Goal: Task Accomplishment & Management: Use online tool/utility

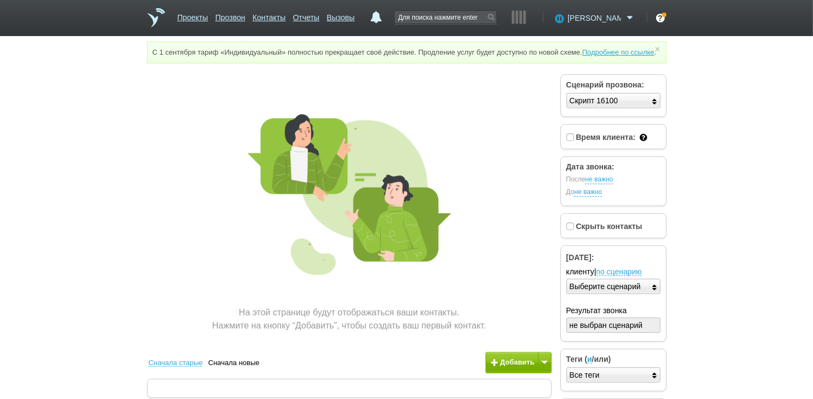
click at [607, 21] on span "[PERSON_NAME]" at bounding box center [594, 18] width 54 height 11
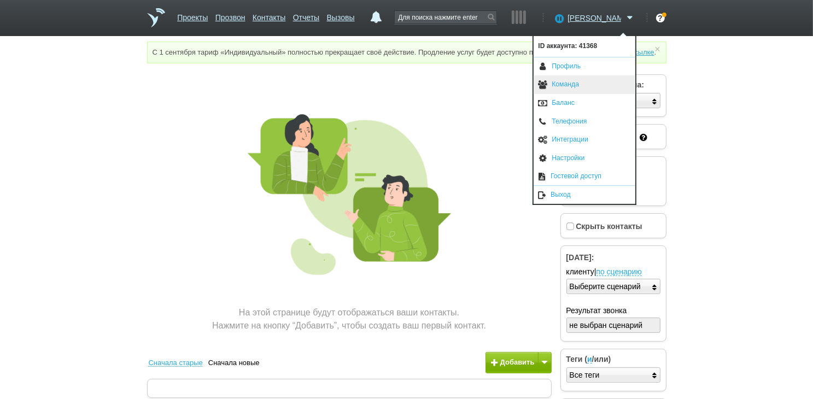
click at [578, 88] on link "Команда" at bounding box center [585, 84] width 102 height 19
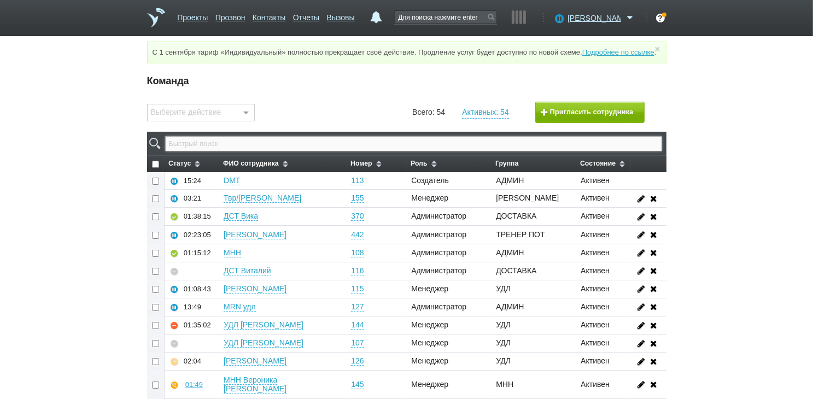
click at [329, 151] on input "text" at bounding box center [413, 143] width 496 height 15
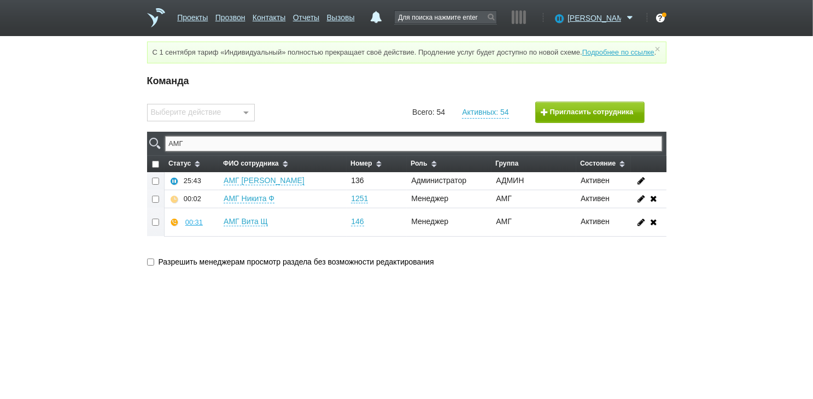
type input "АМГ"
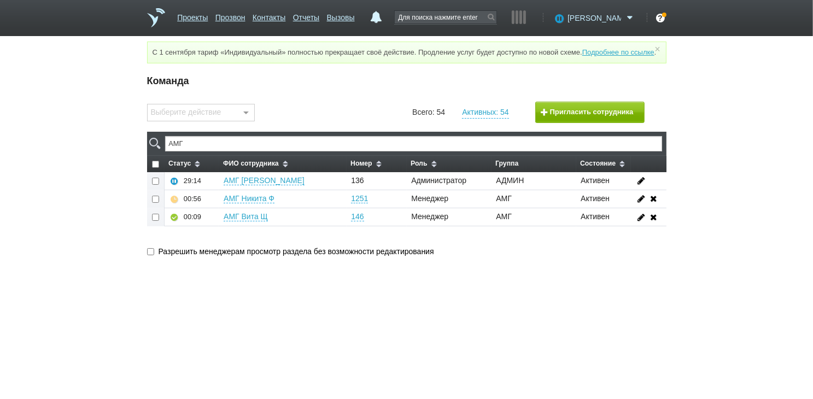
click at [629, 17] on span at bounding box center [629, 18] width 13 height 11
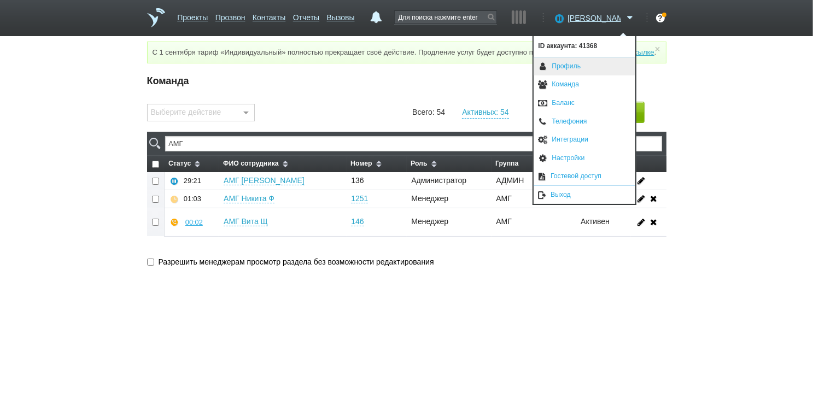
click at [586, 65] on link "Профиль" at bounding box center [585, 66] width 102 height 19
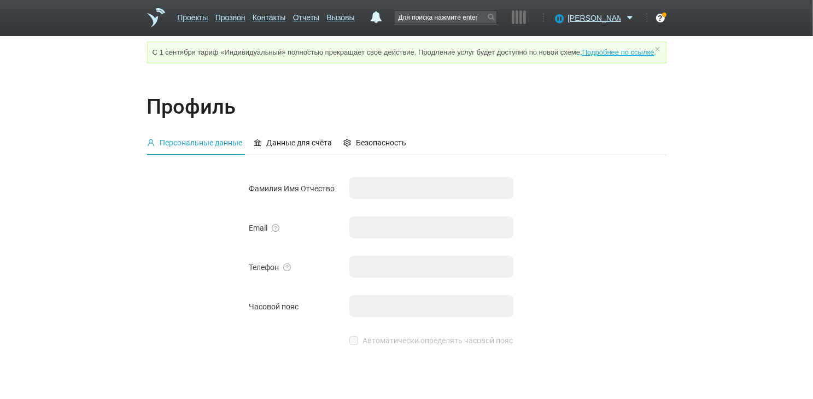
checkbox input "true"
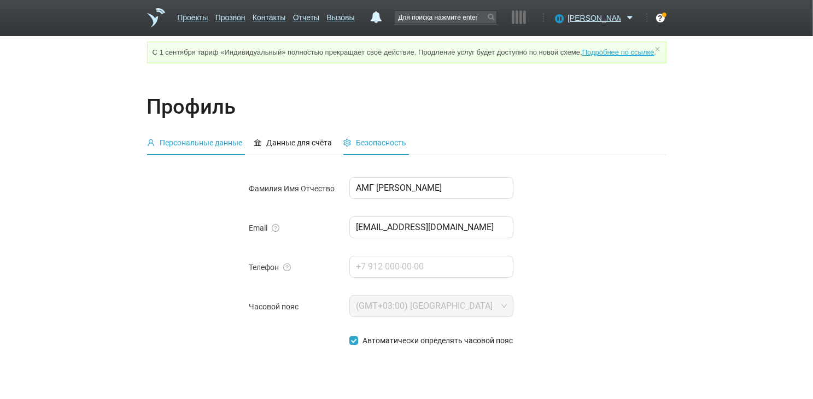
click at [391, 147] on span "Безопасность" at bounding box center [381, 142] width 50 height 9
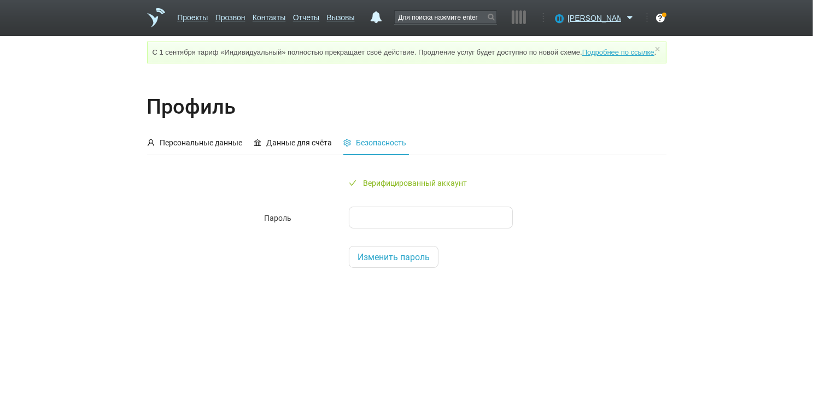
click at [383, 262] on span "Изменить пароль" at bounding box center [393, 257] width 72 height 10
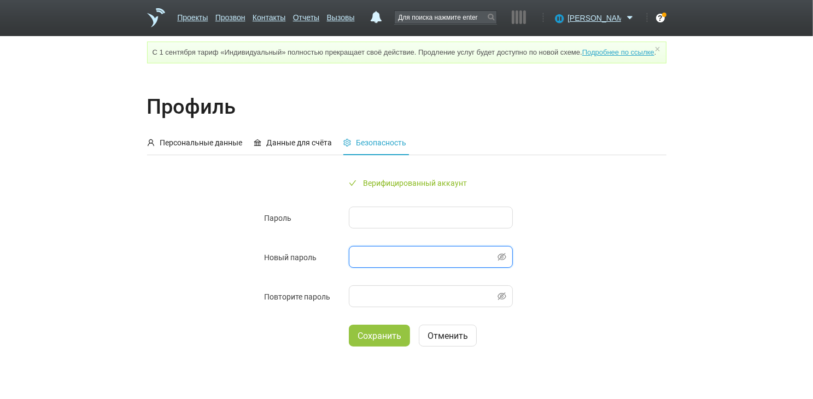
click at [378, 341] on span "Сохранить" at bounding box center [379, 336] width 44 height 10
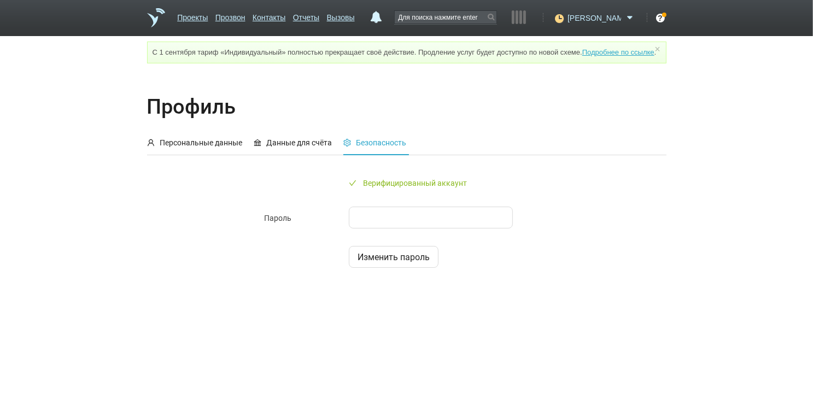
click at [601, 13] on span "[PERSON_NAME]" at bounding box center [594, 18] width 54 height 11
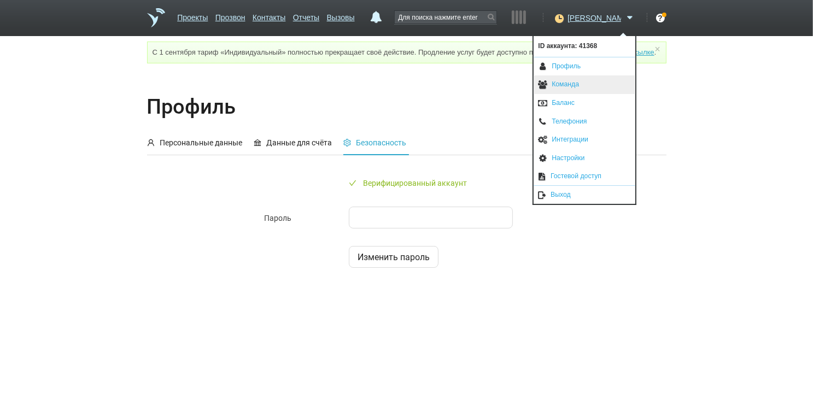
click at [560, 80] on link "Команда" at bounding box center [585, 84] width 102 height 19
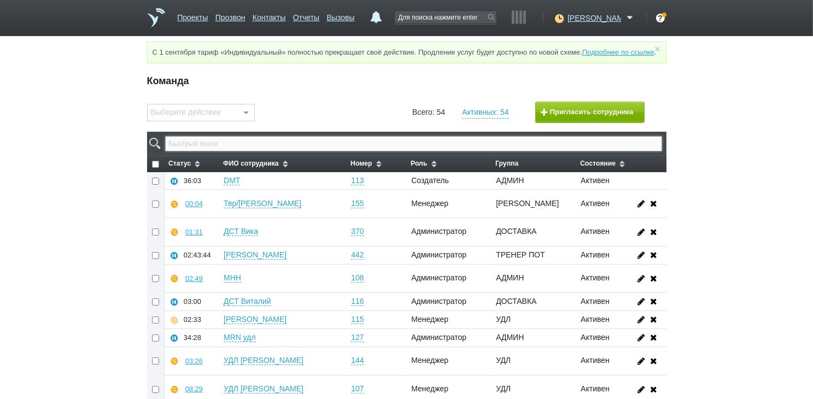
click at [314, 151] on input "text" at bounding box center [413, 143] width 496 height 15
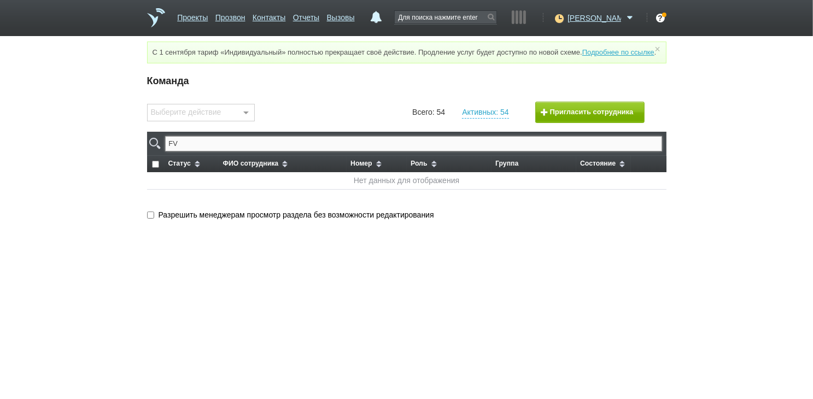
type input "F"
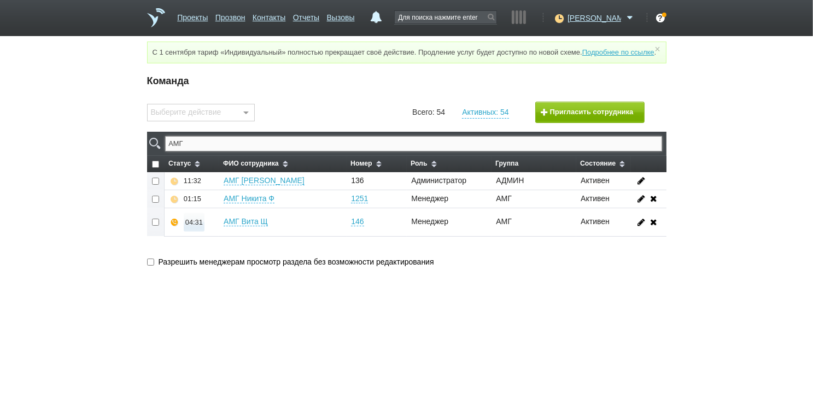
type input "АМГ"
click at [195, 226] on div "04:31" at bounding box center [193, 222] width 17 height 8
click at [232, 206] on button "Суфлировать" at bounding box center [226, 202] width 85 height 19
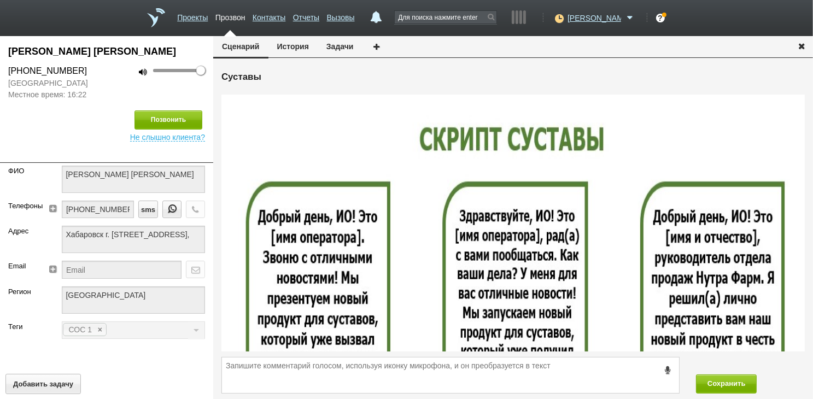
click at [801, 43] on icon "button" at bounding box center [801, 46] width 12 height 8
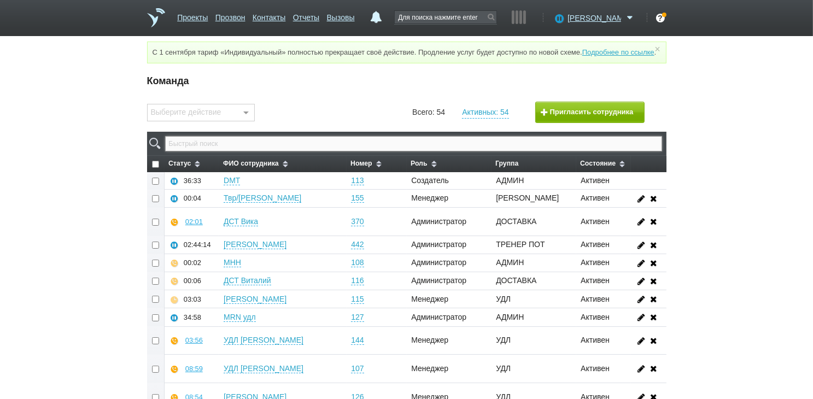
click at [428, 151] on input "text" at bounding box center [413, 143] width 496 height 15
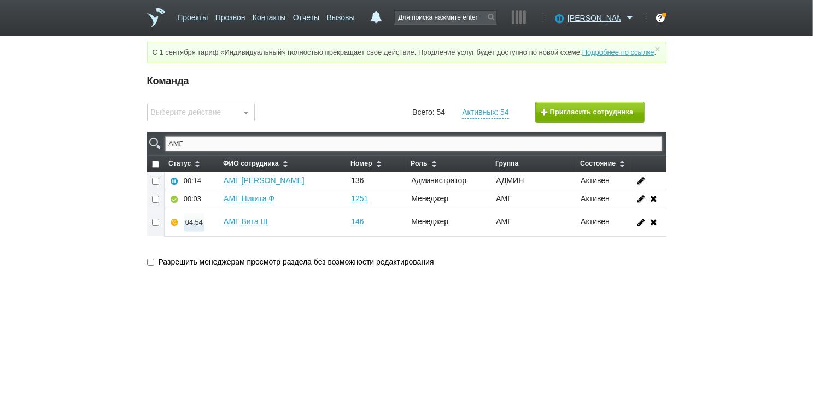
type input "АМГ"
click at [190, 226] on div "04:54" at bounding box center [193, 222] width 17 height 8
click at [206, 210] on button "Суфлировать" at bounding box center [226, 202] width 85 height 19
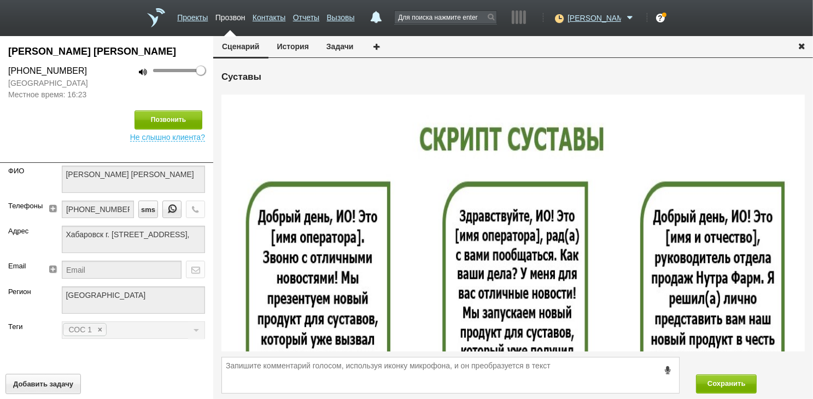
click at [798, 48] on icon "button" at bounding box center [801, 46] width 12 height 8
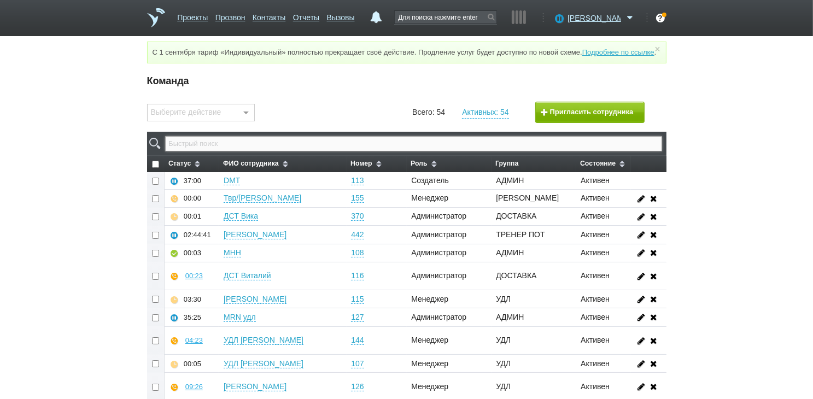
click at [280, 151] on input "text" at bounding box center [413, 143] width 496 height 15
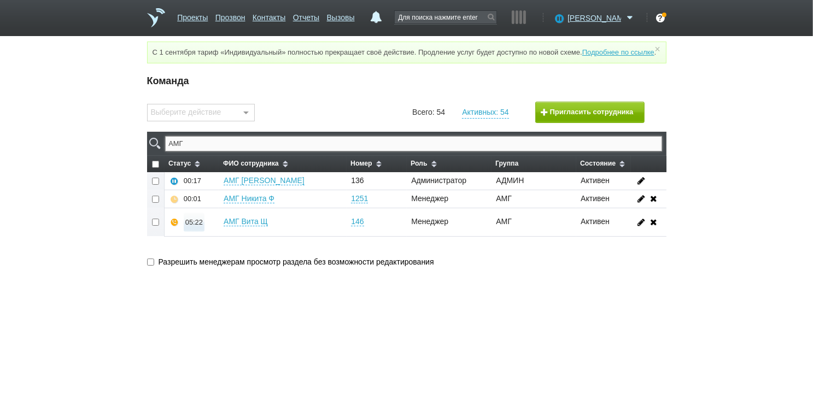
type input "АМГ"
click at [196, 226] on div "05:22" at bounding box center [193, 222] width 17 height 8
click at [216, 210] on button "Суфлировать" at bounding box center [226, 202] width 85 height 19
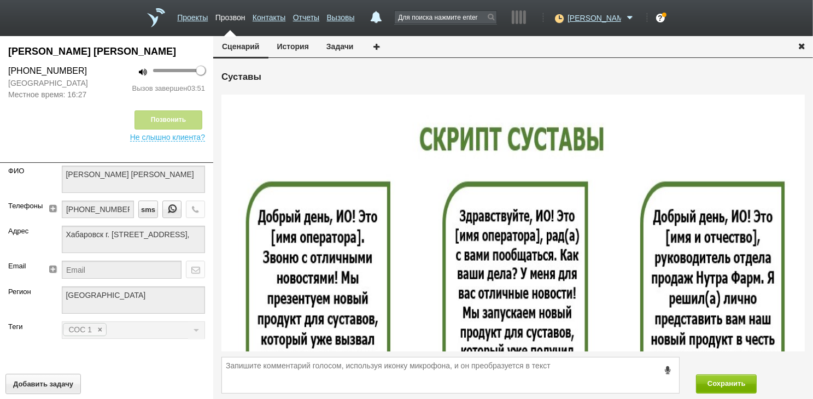
click at [802, 48] on icon "button" at bounding box center [801, 46] width 12 height 8
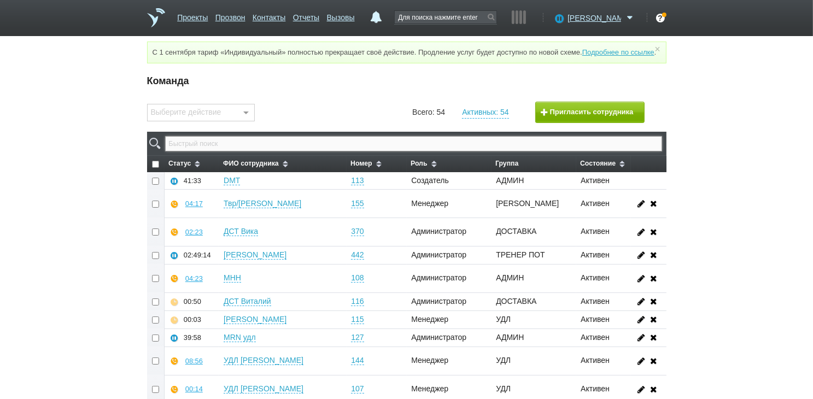
click at [418, 151] on input "text" at bounding box center [413, 143] width 496 height 15
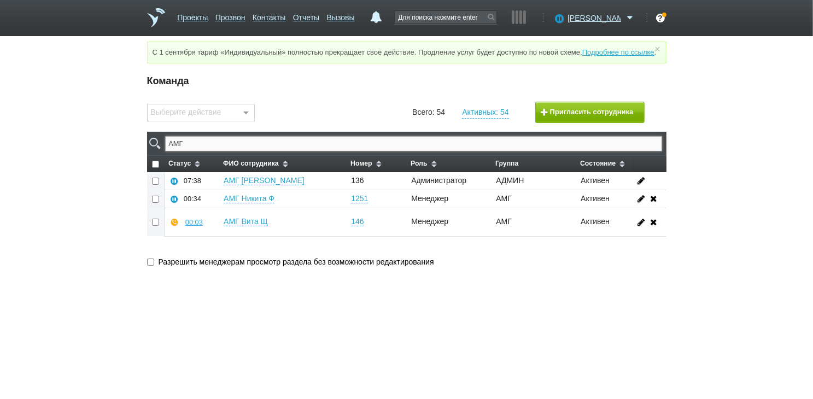
type input "АМГ"
